Goal: Task Accomplishment & Management: Use online tool/utility

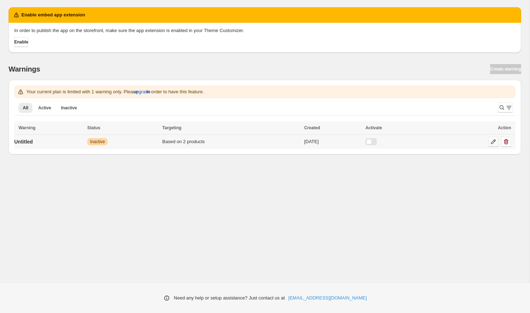
click at [492, 143] on icon at bounding box center [492, 141] width 7 height 7
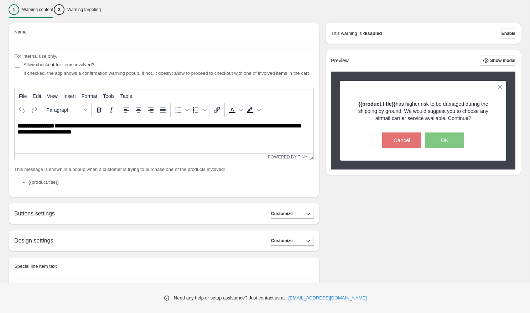
scroll to position [127, 0]
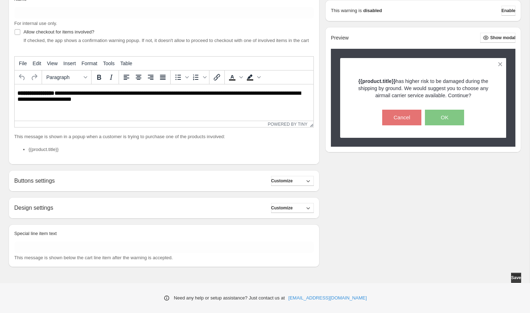
click at [221, 183] on div "Buttons settings Customize" at bounding box center [163, 181] width 299 height 10
click at [308, 182] on icon "button" at bounding box center [307, 180] width 7 height 7
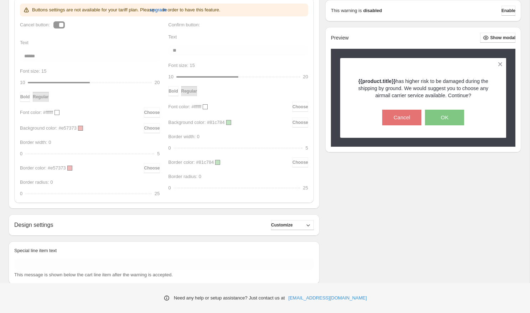
scroll to position [338, 0]
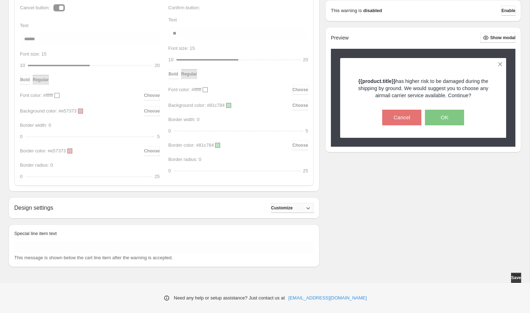
click at [286, 212] on button "Customize" at bounding box center [292, 208] width 43 height 10
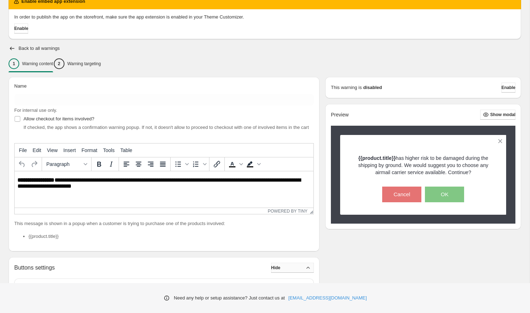
scroll to position [0, 0]
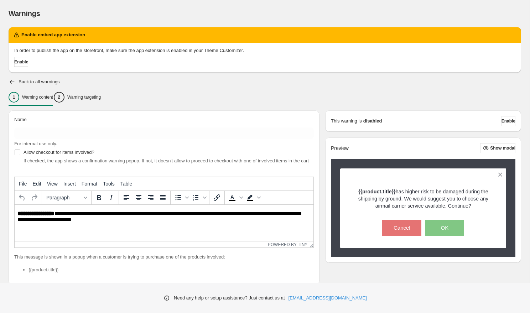
click at [242, 93] on div "1 Warning content 2 Warning targeting" at bounding box center [265, 97] width 512 height 15
